Goal: Transaction & Acquisition: Book appointment/travel/reservation

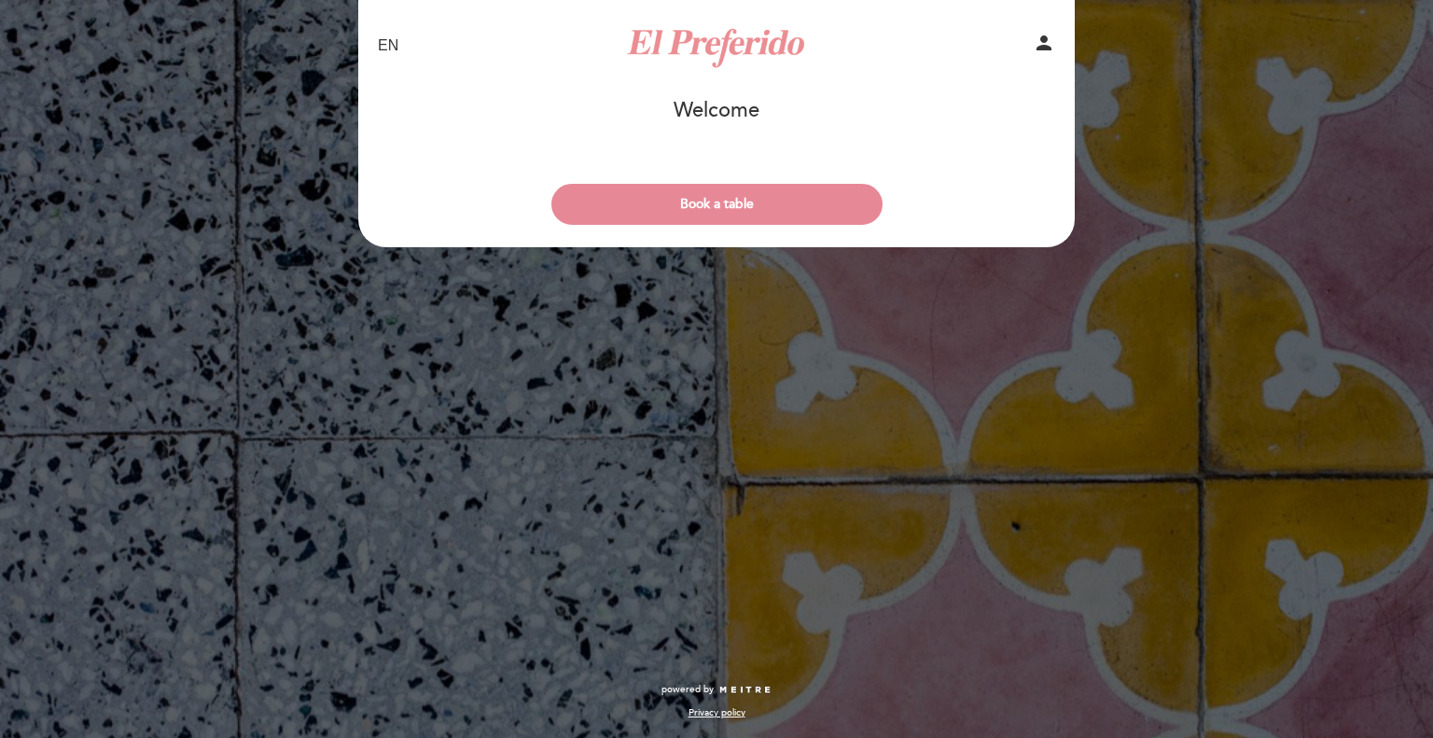
click at [29, 360] on div "EN ES PT El Preferido person Welcome Welcome, Change user Book a table Select t…" at bounding box center [716, 369] width 1433 height 738
click at [736, 202] on button "Book a table" at bounding box center [716, 204] width 331 height 41
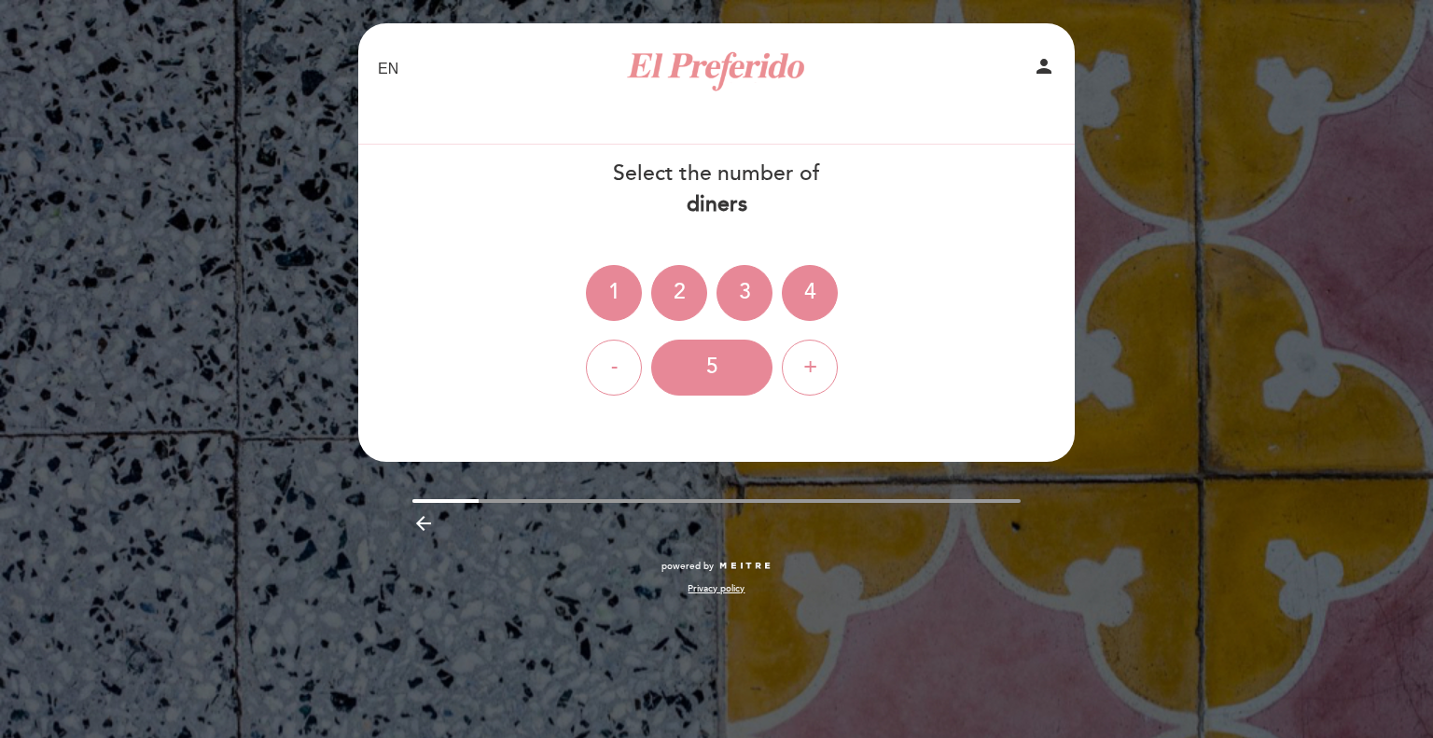
click at [796, 364] on div "+" at bounding box center [810, 367] width 56 height 56
click at [802, 368] on div "+" at bounding box center [810, 367] width 56 height 56
click at [803, 368] on div "+" at bounding box center [810, 367] width 56 height 56
click at [806, 369] on div "+" at bounding box center [810, 367] width 56 height 56
click at [807, 372] on div "+" at bounding box center [810, 367] width 56 height 56
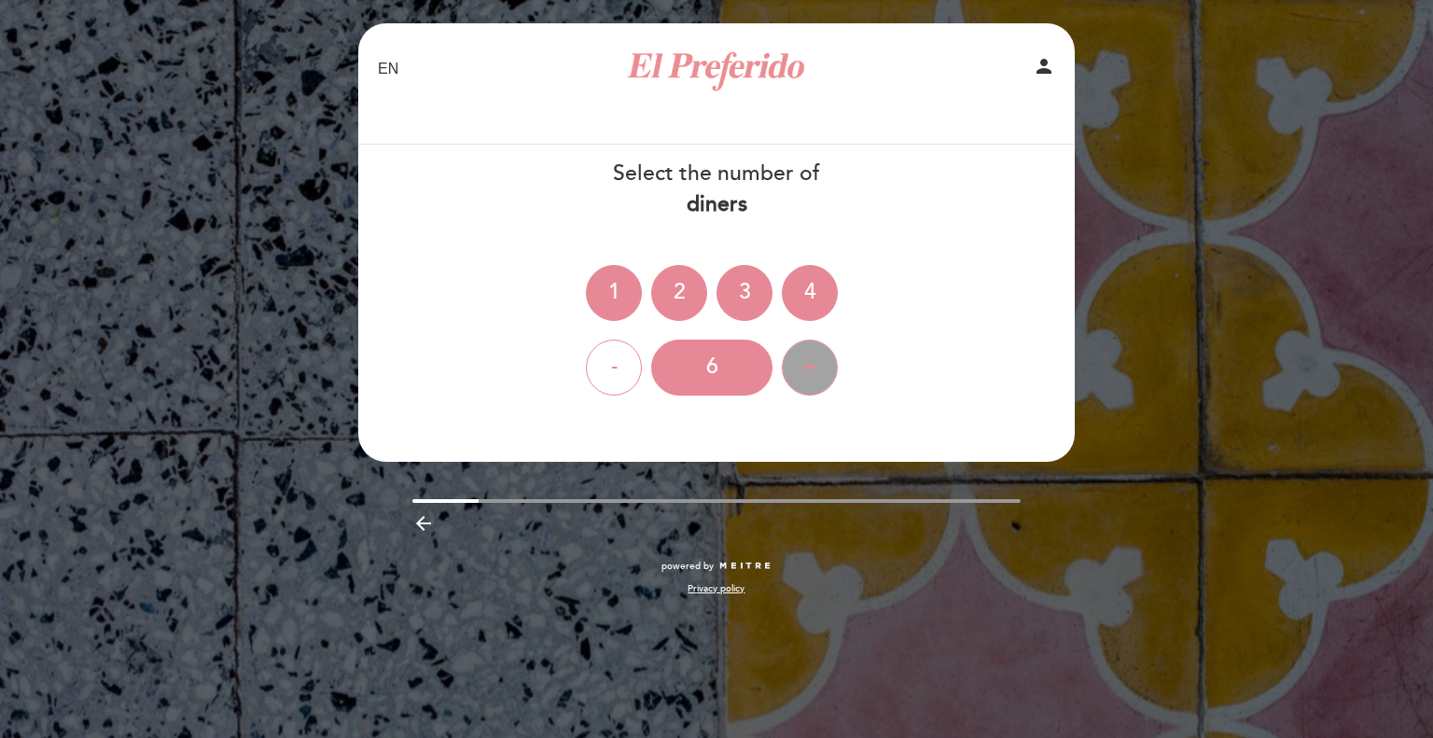
click at [810, 372] on div "+" at bounding box center [810, 367] width 56 height 56
click at [809, 372] on div "+" at bounding box center [810, 367] width 56 height 56
click at [808, 372] on div "+" at bounding box center [810, 367] width 56 height 56
click at [1045, 67] on icon "person" at bounding box center [1043, 66] width 22 height 22
